Goal: Task Accomplishment & Management: Use online tool/utility

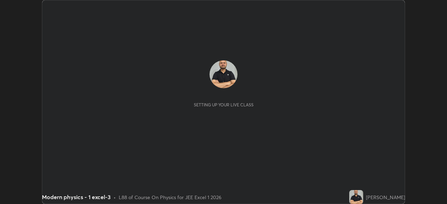
scroll to position [204, 447]
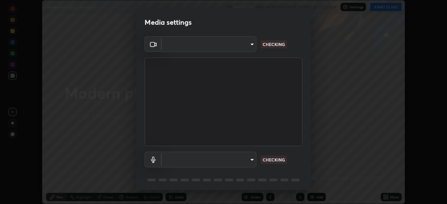
type input "134d1b19bf6860d587459906a7679876aeb3e381516b9be6bb745b9f97a347e3"
type input "communications"
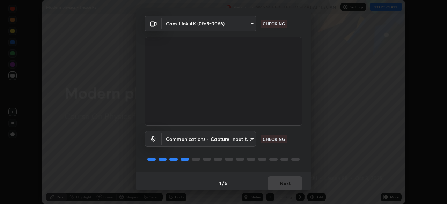
scroll to position [25, 0]
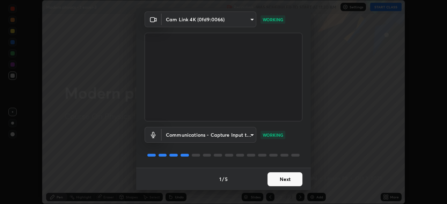
click at [278, 180] on button "Next" at bounding box center [285, 180] width 35 height 14
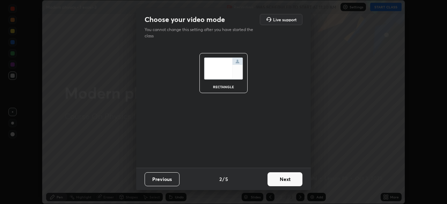
click at [277, 182] on button "Next" at bounding box center [285, 180] width 35 height 14
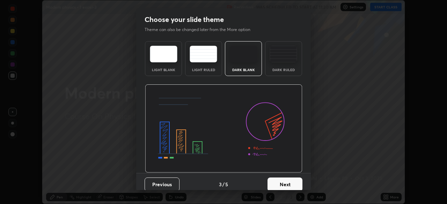
click at [278, 183] on button "Next" at bounding box center [285, 185] width 35 height 14
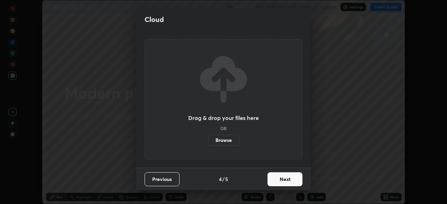
click at [280, 180] on button "Next" at bounding box center [285, 180] width 35 height 14
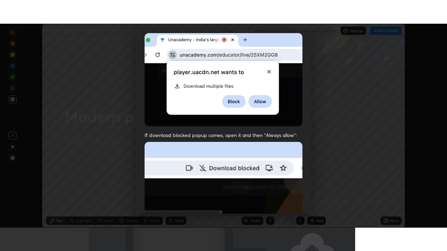
scroll to position [167, 0]
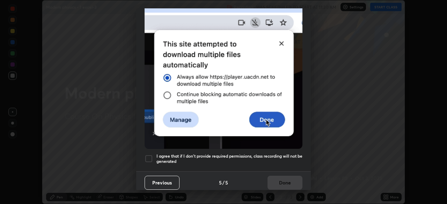
click at [150, 155] on div at bounding box center [149, 159] width 8 height 8
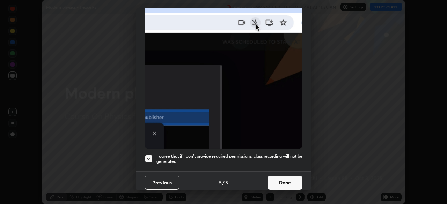
click at [285, 181] on button "Done" at bounding box center [285, 183] width 35 height 14
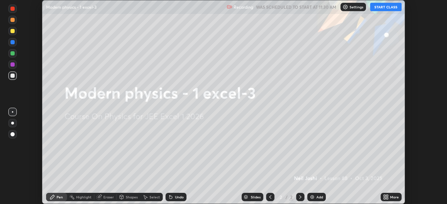
click at [388, 9] on button "START CLASS" at bounding box center [385, 7] width 31 height 8
click at [316, 195] on div "Add" at bounding box center [316, 197] width 19 height 8
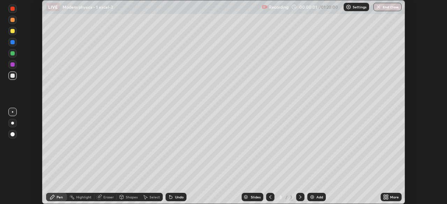
click at [392, 198] on div "More" at bounding box center [394, 197] width 9 height 3
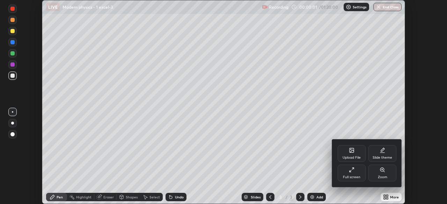
click at [344, 172] on div "Full screen" at bounding box center [352, 173] width 28 height 17
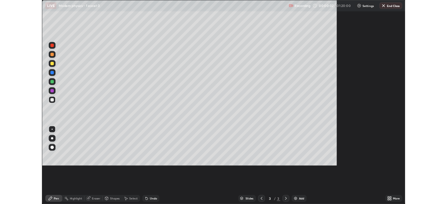
scroll to position [251, 447]
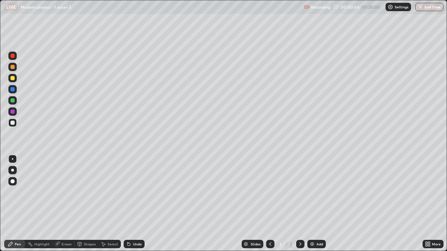
click at [12, 171] on div at bounding box center [12, 170] width 3 height 3
click at [12, 78] on div at bounding box center [12, 78] width 4 height 4
click at [10, 90] on div at bounding box center [12, 89] width 4 height 4
click at [14, 78] on div at bounding box center [12, 78] width 4 height 4
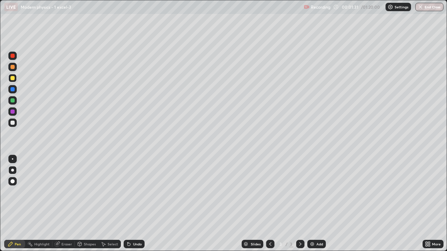
click at [12, 99] on div at bounding box center [12, 101] width 4 height 4
click at [14, 124] on div at bounding box center [12, 123] width 4 height 4
click at [12, 112] on div at bounding box center [12, 112] width 4 height 4
click at [10, 79] on div at bounding box center [12, 78] width 4 height 4
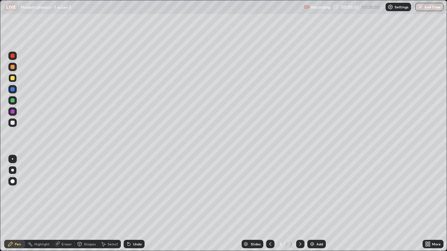
click at [14, 126] on div at bounding box center [12, 123] width 8 height 8
click at [13, 126] on div at bounding box center [12, 123] width 8 height 8
click at [62, 204] on div "Eraser" at bounding box center [66, 244] width 10 height 3
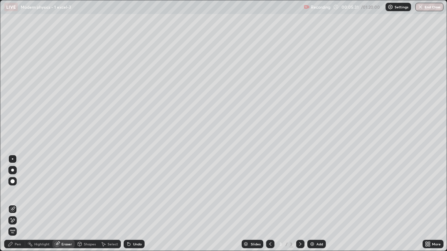
click at [62, 204] on div "Eraser" at bounding box center [66, 244] width 10 height 3
click at [61, 204] on div "Eraser" at bounding box center [63, 244] width 22 height 8
click at [63, 204] on div "Eraser" at bounding box center [66, 244] width 10 height 3
click at [137, 204] on div "Undo" at bounding box center [134, 244] width 21 height 8
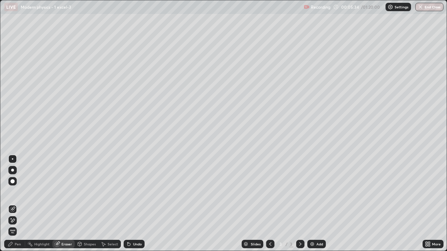
click at [136, 204] on div "Undo" at bounding box center [137, 244] width 9 height 3
click at [135, 204] on div "Undo" at bounding box center [137, 244] width 9 height 3
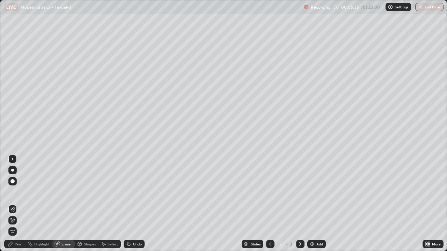
click at [135, 204] on div "Undo" at bounding box center [137, 244] width 9 height 3
click at [13, 204] on div "Pen" at bounding box center [14, 244] width 21 height 8
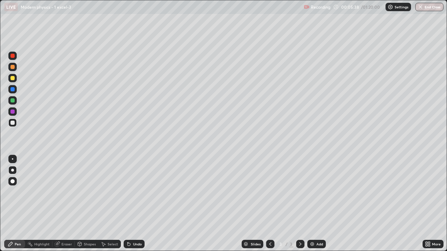
click at [17, 204] on div "Pen" at bounding box center [14, 244] width 21 height 8
click at [13, 77] on div at bounding box center [12, 78] width 4 height 4
click at [315, 204] on div "Add" at bounding box center [316, 244] width 19 height 8
click at [13, 123] on div at bounding box center [12, 123] width 4 height 4
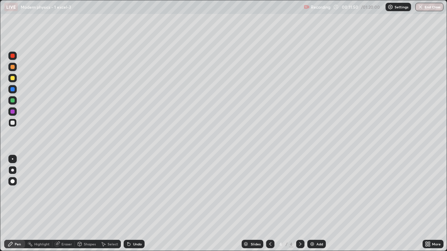
click at [318, 204] on div "Add" at bounding box center [319, 244] width 7 height 3
click at [270, 204] on icon at bounding box center [271, 245] width 6 height 6
click at [300, 204] on icon at bounding box center [301, 245] width 6 height 6
click at [13, 79] on div at bounding box center [12, 78] width 4 height 4
click at [13, 122] on div at bounding box center [12, 123] width 4 height 4
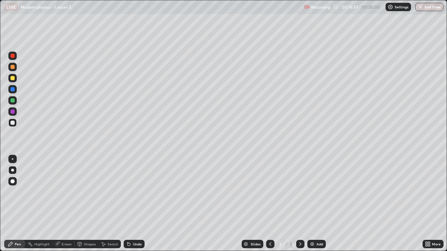
click at [11, 122] on div at bounding box center [12, 123] width 4 height 4
click at [16, 123] on div at bounding box center [12, 123] width 8 height 8
click at [13, 81] on div at bounding box center [12, 78] width 8 height 8
click at [13, 78] on div at bounding box center [12, 78] width 4 height 4
click at [11, 57] on div at bounding box center [12, 56] width 4 height 4
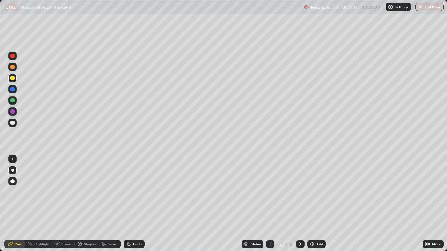
click at [12, 59] on div at bounding box center [12, 56] width 8 height 8
click at [14, 79] on div at bounding box center [12, 78] width 4 height 4
click at [315, 204] on div "Add" at bounding box center [316, 244] width 19 height 8
click at [13, 67] on div at bounding box center [12, 67] width 4 height 4
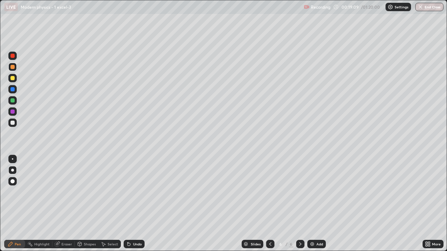
click at [11, 78] on div at bounding box center [12, 78] width 4 height 4
click at [134, 204] on div "Undo" at bounding box center [137, 244] width 9 height 3
click at [137, 204] on div "Undo" at bounding box center [134, 244] width 21 height 8
click at [136, 204] on div "Undo" at bounding box center [134, 244] width 21 height 8
click at [133, 204] on div "Undo" at bounding box center [134, 244] width 21 height 8
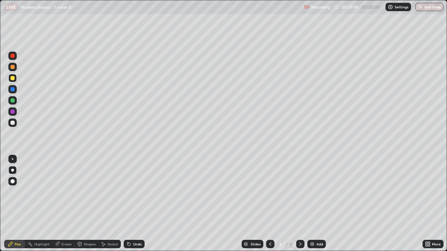
click at [136, 204] on div "Undo" at bounding box center [137, 244] width 9 height 3
click at [13, 68] on div at bounding box center [12, 67] width 4 height 4
click at [11, 78] on div at bounding box center [12, 78] width 4 height 4
click at [14, 102] on div at bounding box center [12, 101] width 4 height 4
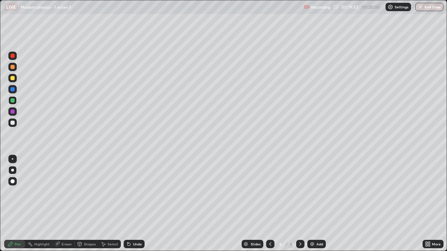
click at [138, 204] on div "Undo" at bounding box center [137, 244] width 9 height 3
click at [138, 204] on div "Undo" at bounding box center [134, 244] width 21 height 8
click at [136, 204] on div "Undo" at bounding box center [134, 244] width 21 height 8
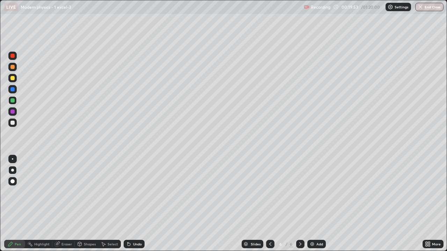
click at [136, 204] on div "Undo" at bounding box center [134, 244] width 21 height 8
click at [136, 204] on div "Undo" at bounding box center [137, 244] width 9 height 3
click at [135, 204] on div "Undo" at bounding box center [134, 244] width 21 height 8
click at [138, 204] on div "Undo" at bounding box center [137, 244] width 9 height 3
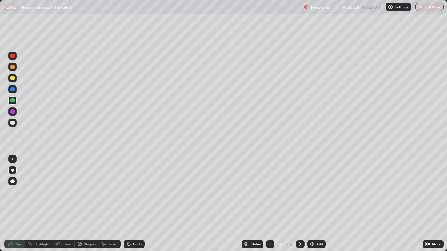
click at [137, 204] on div "Undo" at bounding box center [134, 244] width 21 height 8
click at [60, 204] on div "Eraser" at bounding box center [63, 244] width 22 height 8
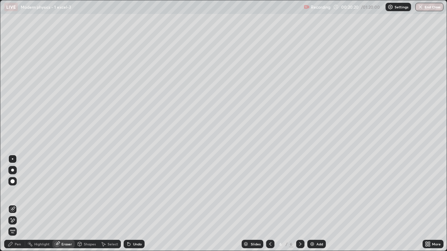
click at [15, 204] on div "Pen" at bounding box center [14, 244] width 21 height 8
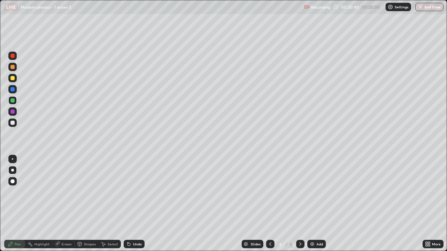
click at [130, 204] on icon at bounding box center [129, 245] width 6 height 6
click at [133, 204] on div "Undo" at bounding box center [137, 244] width 9 height 3
click at [314, 204] on img at bounding box center [312, 245] width 6 height 6
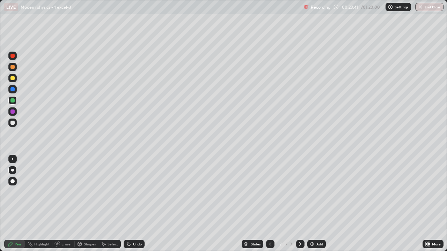
click at [13, 79] on div at bounding box center [12, 78] width 4 height 4
click at [12, 88] on div at bounding box center [12, 89] width 4 height 4
click at [15, 125] on div at bounding box center [12, 123] width 8 height 8
click at [10, 125] on div at bounding box center [12, 123] width 8 height 8
click at [133, 204] on div "Undo" at bounding box center [137, 244] width 9 height 3
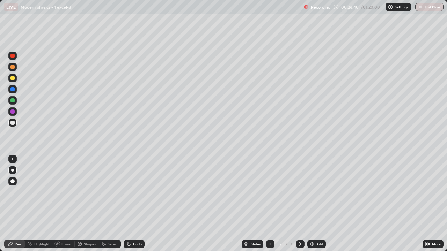
click at [13, 111] on div at bounding box center [12, 112] width 4 height 4
click at [12, 109] on div at bounding box center [12, 112] width 8 height 8
click at [12, 57] on div at bounding box center [12, 56] width 4 height 4
click at [11, 54] on div at bounding box center [12, 56] width 4 height 4
click at [315, 204] on div "Add" at bounding box center [316, 244] width 19 height 8
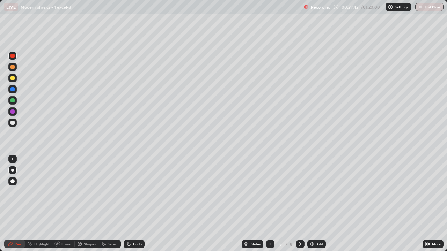
click at [12, 79] on div at bounding box center [12, 78] width 4 height 4
click at [14, 77] on div at bounding box center [12, 78] width 4 height 4
click at [135, 204] on div "Undo" at bounding box center [137, 244] width 9 height 3
click at [134, 204] on div "Undo" at bounding box center [137, 244] width 9 height 3
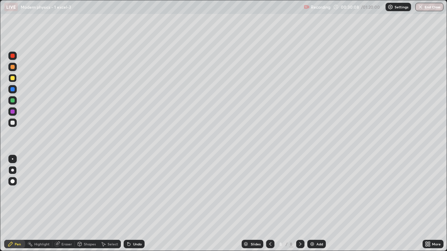
click at [135, 204] on div "Undo" at bounding box center [137, 244] width 9 height 3
click at [13, 123] on div at bounding box center [12, 123] width 4 height 4
click at [65, 204] on div "Eraser" at bounding box center [66, 244] width 10 height 3
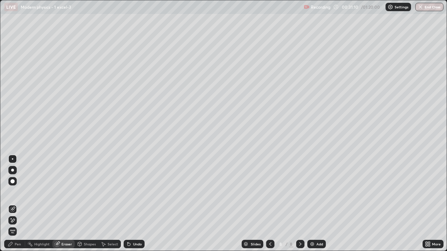
click at [12, 204] on icon at bounding box center [10, 244] width 4 height 4
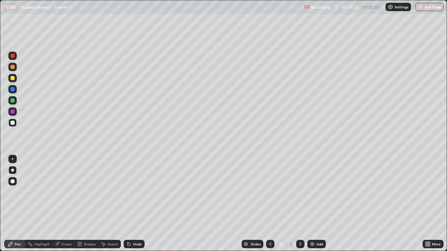
click at [315, 204] on div "Add" at bounding box center [316, 244] width 19 height 8
click at [130, 204] on icon at bounding box center [129, 245] width 6 height 6
click at [131, 204] on div "Undo" at bounding box center [134, 244] width 21 height 8
click at [132, 204] on div "Undo" at bounding box center [134, 244] width 21 height 8
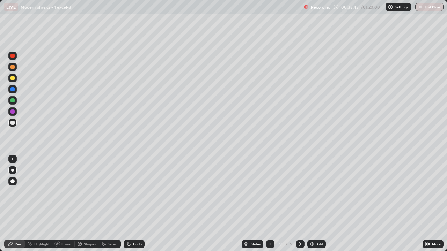
click at [132, 204] on div "Undo" at bounding box center [134, 244] width 21 height 8
click at [130, 204] on icon at bounding box center [129, 245] width 6 height 6
click at [131, 204] on div "Undo" at bounding box center [134, 244] width 21 height 8
click at [136, 204] on div "Undo" at bounding box center [137, 244] width 9 height 3
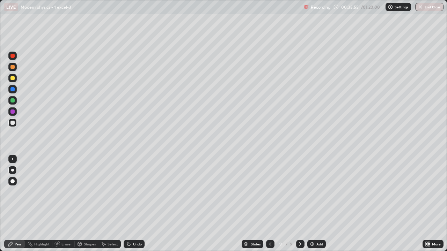
click at [136, 204] on div "Undo" at bounding box center [137, 244] width 9 height 3
click at [134, 204] on div "Undo" at bounding box center [137, 244] width 9 height 3
click at [133, 204] on div "Undo" at bounding box center [137, 244] width 9 height 3
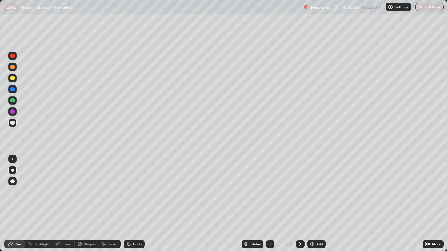
click at [133, 204] on div "Undo" at bounding box center [137, 244] width 9 height 3
click at [140, 204] on div "Undo" at bounding box center [137, 244] width 9 height 3
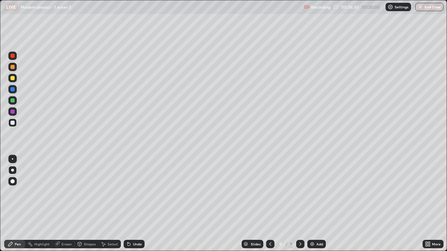
click at [137, 204] on div "Undo" at bounding box center [137, 244] width 9 height 3
click at [133, 204] on div "Undo" at bounding box center [133, 245] width 24 height 14
click at [137, 204] on div "Undo" at bounding box center [134, 244] width 21 height 8
click at [131, 204] on div "Undo" at bounding box center [134, 244] width 21 height 8
click at [13, 126] on div at bounding box center [12, 123] width 8 height 8
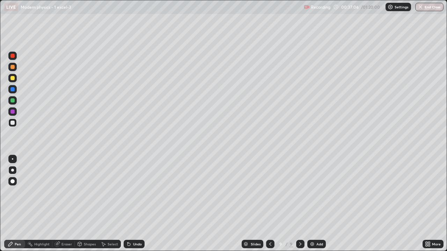
click at [11, 123] on div at bounding box center [12, 123] width 4 height 4
click at [12, 79] on div at bounding box center [12, 78] width 4 height 4
click at [315, 204] on div "Add" at bounding box center [316, 244] width 19 height 8
click at [135, 204] on div "Undo" at bounding box center [134, 244] width 21 height 8
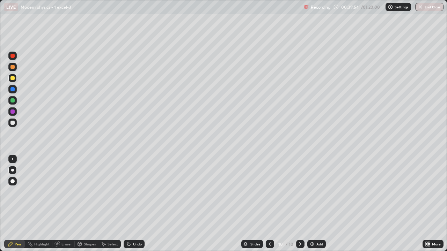
click at [135, 204] on div "Undo" at bounding box center [134, 244] width 21 height 8
click at [131, 204] on div "Undo" at bounding box center [134, 244] width 21 height 8
click at [14, 102] on div at bounding box center [12, 101] width 4 height 4
click at [136, 204] on div "Undo" at bounding box center [137, 244] width 9 height 3
click at [133, 204] on div "Undo" at bounding box center [137, 244] width 9 height 3
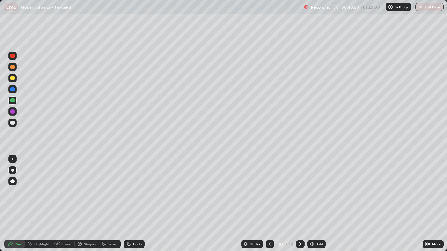
click at [12, 123] on div at bounding box center [12, 123] width 4 height 4
click at [137, 204] on div "Undo" at bounding box center [137, 244] width 9 height 3
click at [134, 204] on div "Undo" at bounding box center [137, 244] width 9 height 3
click at [139, 204] on div "Undo" at bounding box center [134, 244] width 21 height 8
click at [138, 204] on div "Undo" at bounding box center [137, 244] width 9 height 3
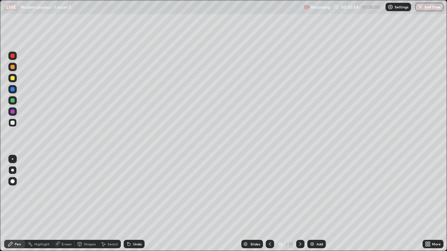
click at [11, 78] on div at bounding box center [12, 78] width 4 height 4
click at [12, 124] on div at bounding box center [12, 123] width 4 height 4
click at [14, 121] on div at bounding box center [12, 123] width 4 height 4
click at [63, 204] on div "Eraser" at bounding box center [66, 244] width 10 height 3
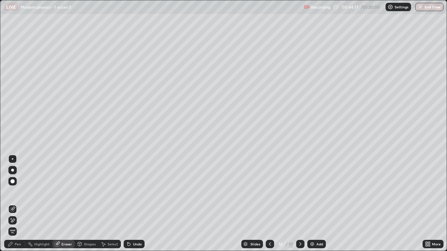
click at [14, 204] on div "Pen" at bounding box center [14, 244] width 21 height 8
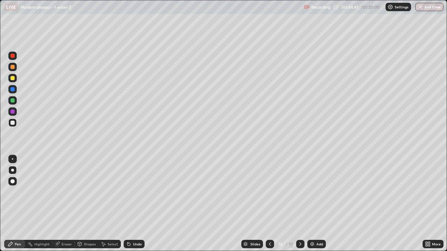
click at [16, 81] on div at bounding box center [12, 78] width 8 height 11
click at [12, 79] on div at bounding box center [12, 78] width 4 height 4
click at [9, 78] on div at bounding box center [12, 78] width 8 height 8
click at [136, 204] on div "Undo" at bounding box center [137, 244] width 9 height 3
click at [137, 204] on div "Undo" at bounding box center [137, 244] width 9 height 3
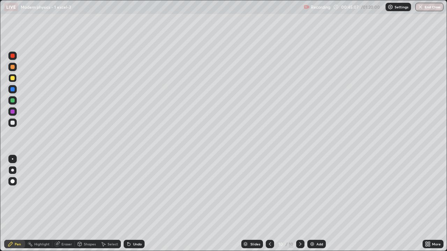
click at [14, 112] on div at bounding box center [12, 112] width 4 height 4
click at [15, 114] on div at bounding box center [12, 112] width 8 height 8
click at [15, 112] on div at bounding box center [12, 112] width 8 height 8
click at [13, 77] on div at bounding box center [12, 78] width 4 height 4
click at [321, 204] on div "Add" at bounding box center [319, 244] width 7 height 3
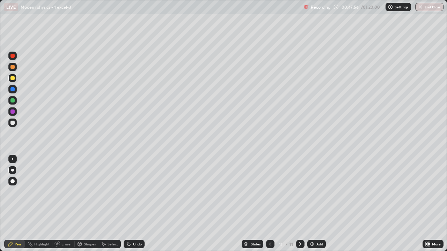
click at [12, 123] on div at bounding box center [12, 123] width 4 height 4
click at [14, 101] on div at bounding box center [12, 101] width 4 height 4
click at [13, 86] on div at bounding box center [12, 89] width 8 height 8
click at [13, 123] on div at bounding box center [12, 123] width 4 height 4
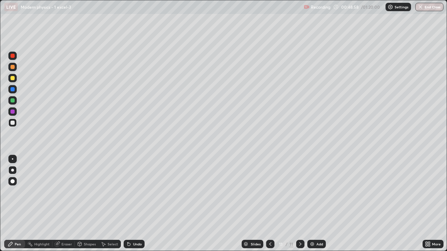
click at [15, 126] on div at bounding box center [12, 123] width 8 height 8
click at [312, 204] on img at bounding box center [312, 245] width 6 height 6
click at [135, 204] on div "Undo" at bounding box center [137, 244] width 9 height 3
click at [131, 204] on div "Undo" at bounding box center [134, 244] width 21 height 8
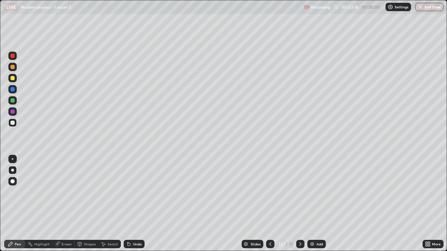
click at [133, 204] on div "Undo" at bounding box center [137, 244] width 9 height 3
click at [131, 204] on div "Undo" at bounding box center [134, 244] width 21 height 8
click at [314, 204] on div "Add" at bounding box center [316, 244] width 19 height 8
click at [136, 204] on div "Undo" at bounding box center [137, 244] width 9 height 3
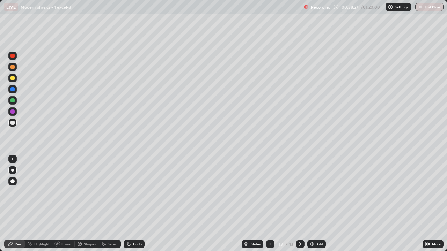
click at [14, 78] on div at bounding box center [12, 78] width 4 height 4
click at [13, 57] on div at bounding box center [12, 56] width 4 height 4
click at [13, 120] on div at bounding box center [12, 123] width 8 height 8
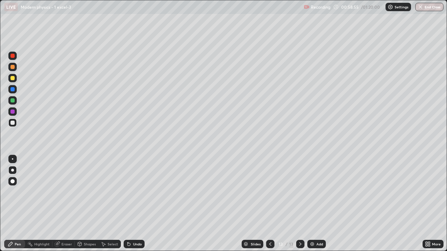
click at [134, 204] on div "Undo" at bounding box center [134, 244] width 21 height 8
click at [136, 204] on div "Undo" at bounding box center [134, 244] width 21 height 8
click at [12, 81] on div at bounding box center [12, 78] width 8 height 8
click at [313, 204] on img at bounding box center [312, 245] width 6 height 6
click at [11, 111] on div at bounding box center [12, 112] width 4 height 4
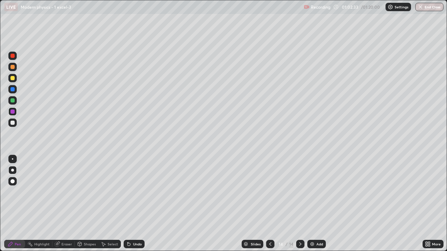
click at [11, 111] on div at bounding box center [12, 112] width 4 height 4
click at [61, 204] on div "Eraser" at bounding box center [63, 244] width 22 height 8
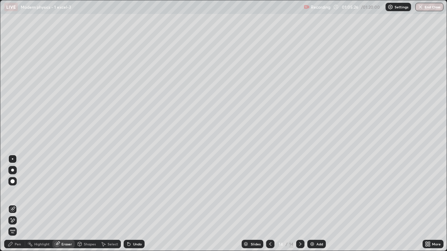
click at [17, 204] on div "Pen" at bounding box center [14, 244] width 21 height 8
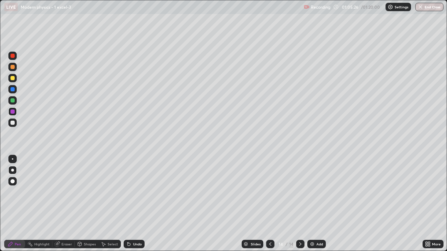
click at [15, 204] on div "Pen" at bounding box center [18, 244] width 6 height 3
click at [9, 78] on div at bounding box center [12, 78] width 8 height 8
click at [133, 204] on div "Undo" at bounding box center [137, 244] width 9 height 3
click at [15, 124] on div at bounding box center [12, 123] width 8 height 8
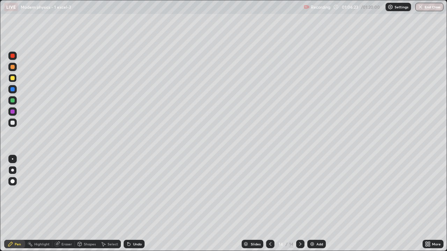
click at [14, 122] on div at bounding box center [12, 123] width 4 height 4
click at [318, 204] on div "Add" at bounding box center [319, 244] width 7 height 3
click at [15, 81] on div at bounding box center [12, 78] width 8 height 8
click at [13, 88] on div at bounding box center [12, 89] width 4 height 4
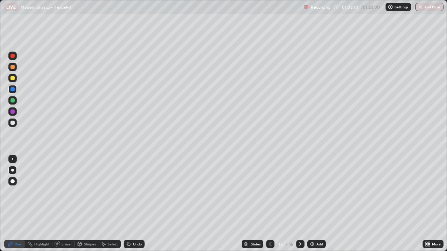
click at [12, 89] on div at bounding box center [12, 89] width 4 height 4
click at [13, 78] on div at bounding box center [12, 78] width 4 height 4
click at [136, 204] on div "Undo" at bounding box center [137, 244] width 9 height 3
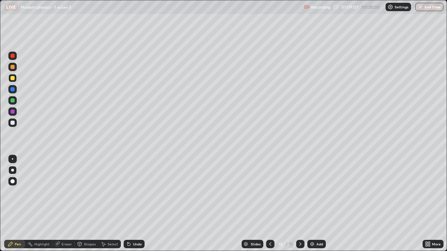
click at [136, 204] on div "Undo" at bounding box center [137, 244] width 9 height 3
click at [135, 204] on div "Undo" at bounding box center [137, 244] width 9 height 3
click at [135, 204] on div "Undo" at bounding box center [134, 244] width 21 height 8
click at [13, 123] on div at bounding box center [12, 123] width 4 height 4
click at [14, 122] on div at bounding box center [12, 123] width 4 height 4
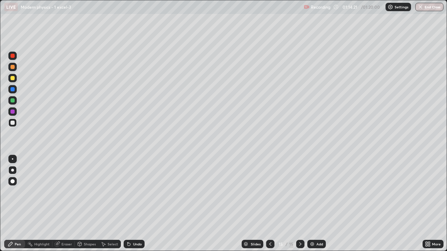
click at [424, 8] on button "End Class" at bounding box center [429, 7] width 28 height 8
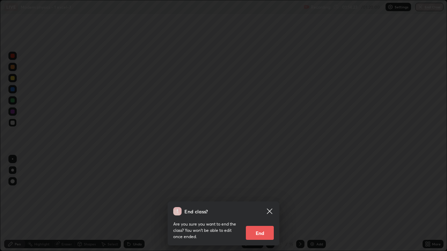
click at [260, 204] on button "End" at bounding box center [260, 233] width 28 height 14
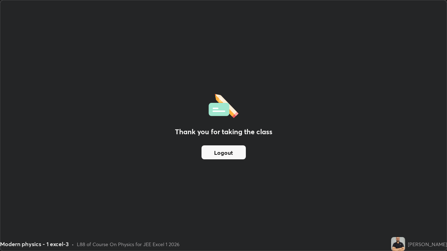
click at [234, 154] on button "Logout" at bounding box center [224, 153] width 44 height 14
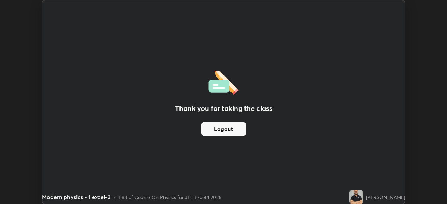
scroll to position [34726, 34483]
